Goal: Entertainment & Leisure: Browse casually

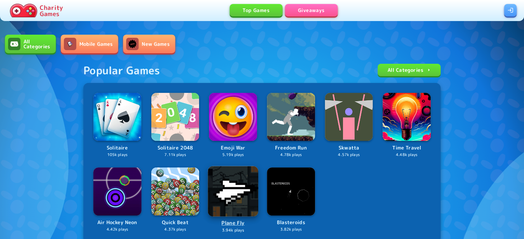
scroll to position [176, 0]
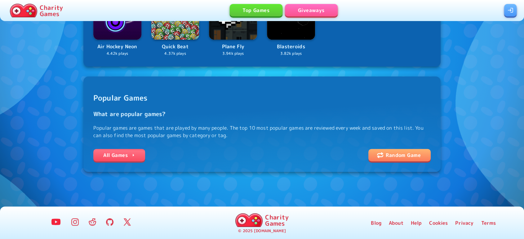
click at [119, 153] on link "All Games" at bounding box center [119, 155] width 52 height 12
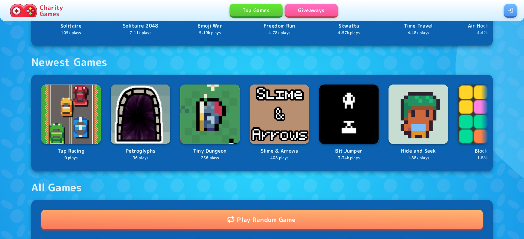
scroll to position [428, 0]
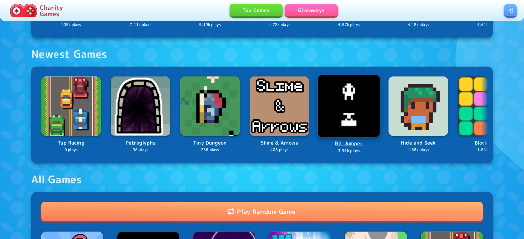
click at [346, 100] on img at bounding box center [348, 106] width 63 height 63
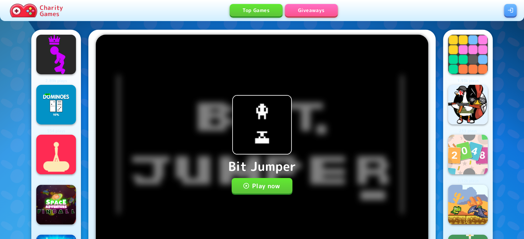
click at [256, 184] on button "Play now" at bounding box center [262, 186] width 61 height 16
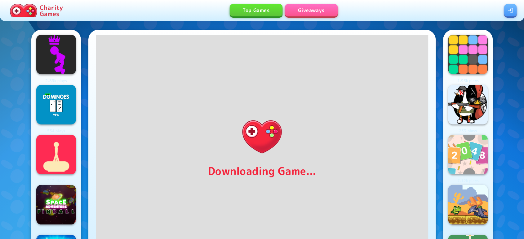
scroll to position [18, 0]
